Goal: Ask a question: Seek information or help from site administrators or community

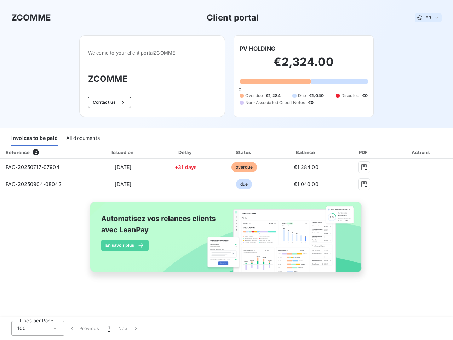
click at [429, 18] on span "FR" at bounding box center [429, 18] width 6 height 6
click at [109, 102] on button "Contact us" at bounding box center [109, 102] width 43 height 11
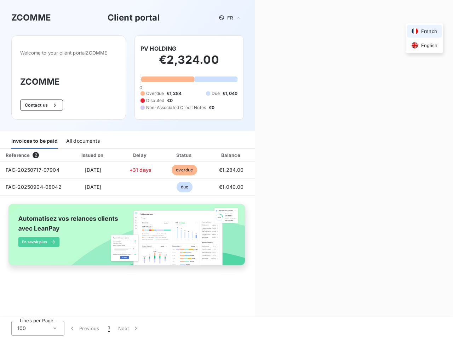
click at [258, 49] on div "Contact us Fill out the form below, and a member of our team will get back to y…" at bounding box center [354, 170] width 198 height 340
click at [34, 138] on div "Invoices to be paid" at bounding box center [34, 141] width 46 height 15
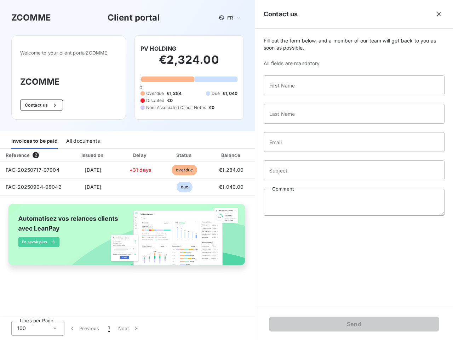
click at [83, 138] on div "All documents" at bounding box center [83, 141] width 34 height 15
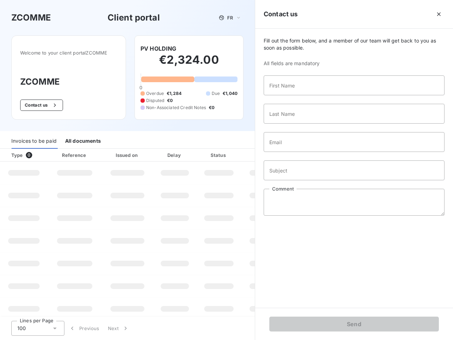
click at [44, 152] on div at bounding box center [42, 155] width 7 height 7
click at [123, 152] on div "Issued on" at bounding box center [127, 155] width 49 height 7
click at [186, 152] on div "Delay" at bounding box center [175, 155] width 40 height 7
click at [244, 152] on div "Amount" at bounding box center [265, 155] width 45 height 7
click at [306, 152] on div "Fill out the form below, and a member of our team will get back to you as soon …" at bounding box center [354, 168] width 198 height 279
